Goal: Task Accomplishment & Management: Manage account settings

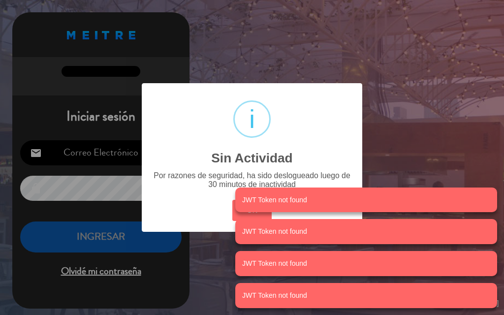
select select
click at [429, 64] on div "? ! i Sin Actividad × Por razones de seguridad, ha sido deslogueado luego de 30…" at bounding box center [252, 157] width 504 height 315
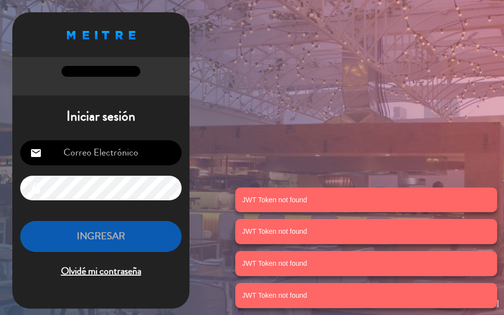
click at [131, 153] on input "email" at bounding box center [101, 152] width 162 height 25
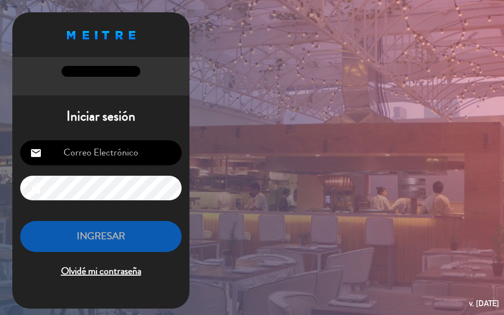
type input "[EMAIL_ADDRESS][PERSON_NAME][DOMAIN_NAME]"
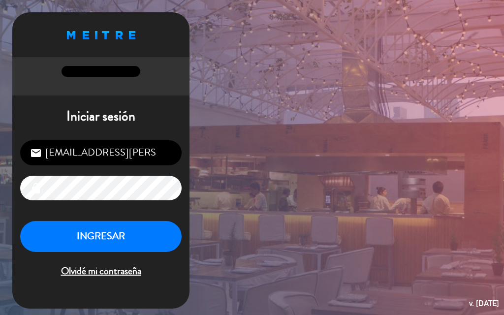
click at [145, 236] on button "INGRESAR" at bounding box center [101, 236] width 162 height 31
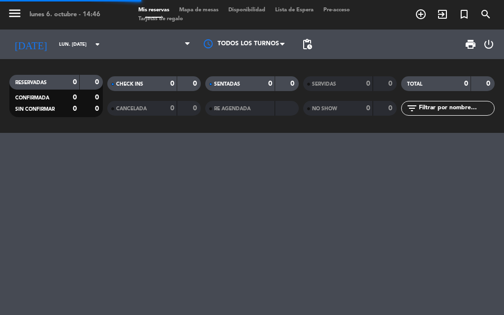
select select
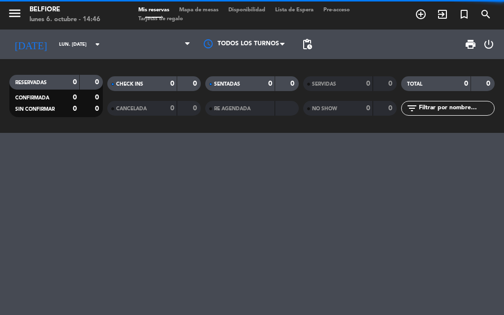
select select "lunch"
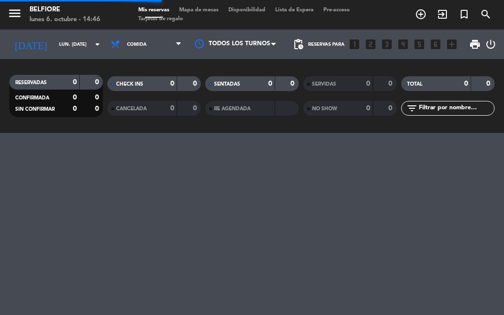
select select "lunch"
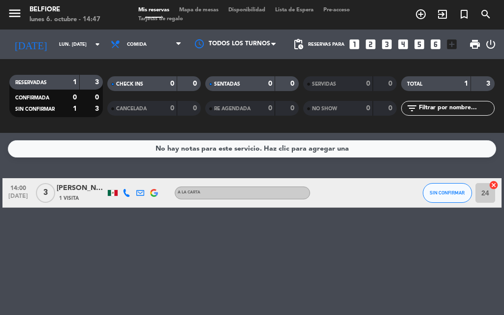
click at [451, 197] on button "SIN CONFIRMAR" at bounding box center [447, 193] width 49 height 20
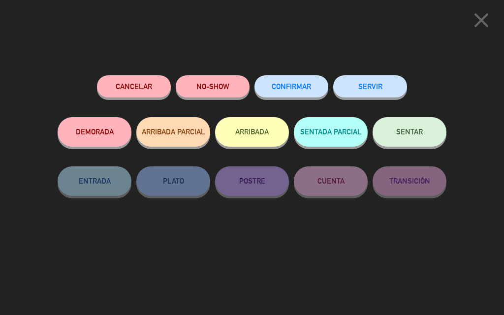
click at [138, 87] on button "Cancelar" at bounding box center [134, 86] width 74 height 22
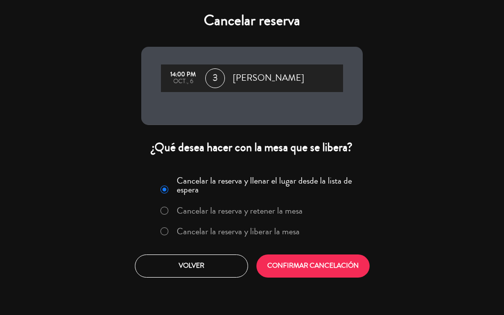
click at [329, 271] on button "CONFIRMAR CANCELACIÓN" at bounding box center [313, 266] width 113 height 23
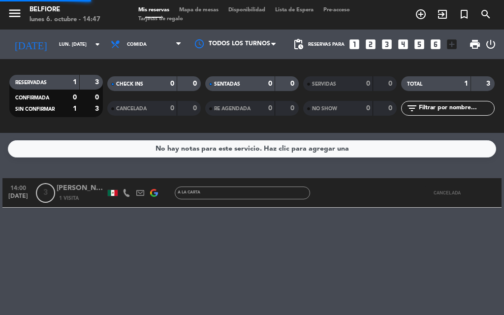
select select "lunch"
